Goal: Task Accomplishment & Management: Use online tool/utility

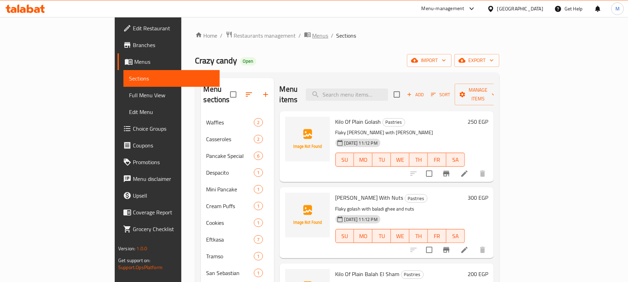
click at [313, 34] on span "Menus" at bounding box center [321, 35] width 16 height 8
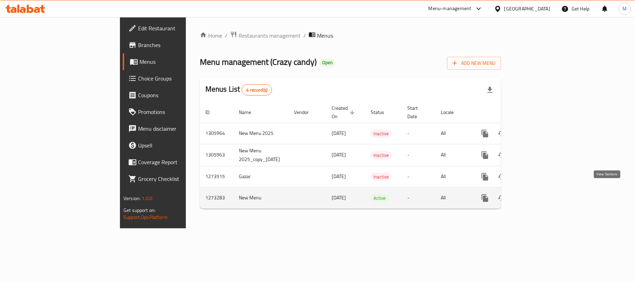
click at [540, 194] on icon "enhanced table" at bounding box center [535, 198] width 8 height 8
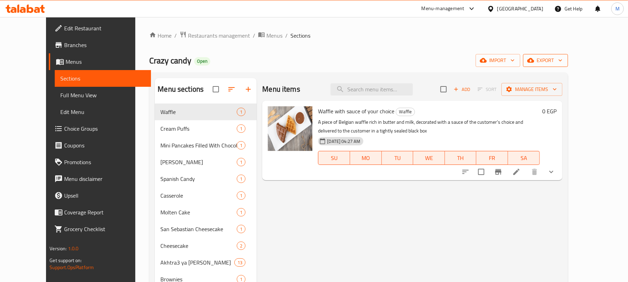
click at [563, 63] on span "export" at bounding box center [546, 60] width 34 height 9
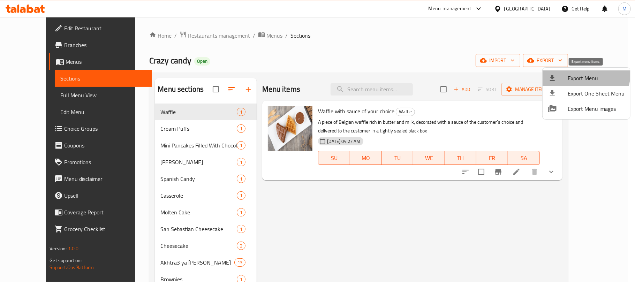
click at [570, 74] on span "Export Menu" at bounding box center [596, 78] width 57 height 8
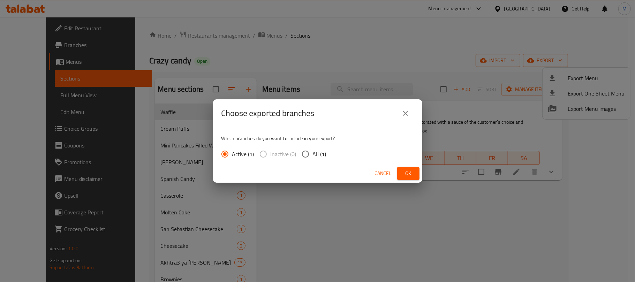
click at [315, 154] on span "All (1)" at bounding box center [320, 154] width 14 height 8
click at [313, 154] on input "All (1)" at bounding box center [305, 154] width 15 height 15
radio input "true"
click at [407, 175] on span "Ok" at bounding box center [408, 173] width 11 height 9
